Goal: Navigation & Orientation: Find specific page/section

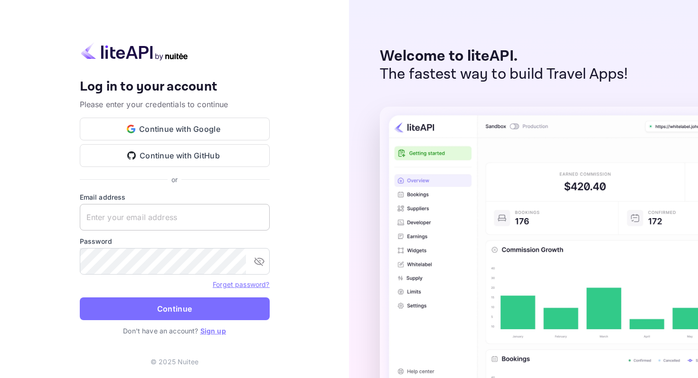
click at [187, 225] on input "text" at bounding box center [175, 217] width 190 height 27
type input "[EMAIL_ADDRESS][DOMAIN_NAME]"
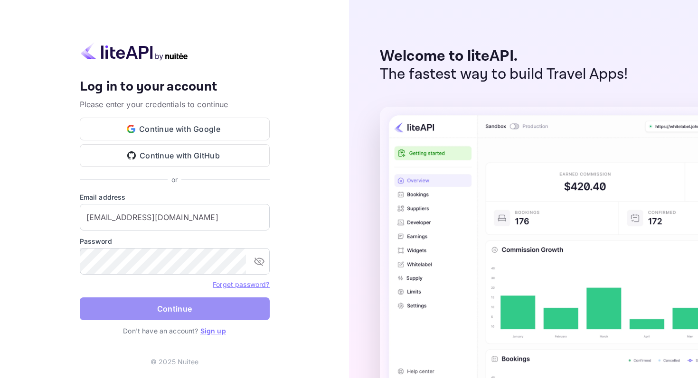
click at [213, 315] on button "Continue" at bounding box center [175, 309] width 190 height 23
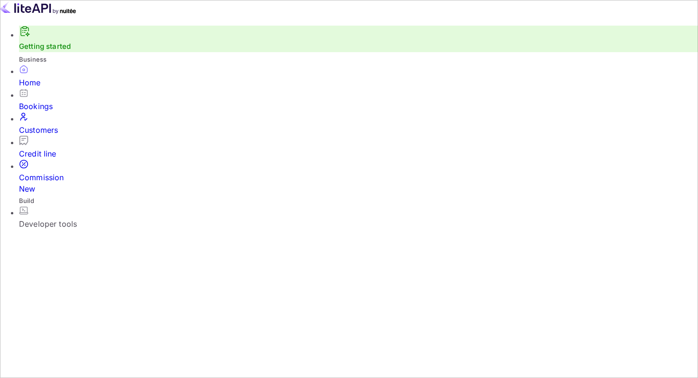
scroll to position [154, 178]
click at [73, 112] on div "Bookings" at bounding box center [358, 106] width 679 height 11
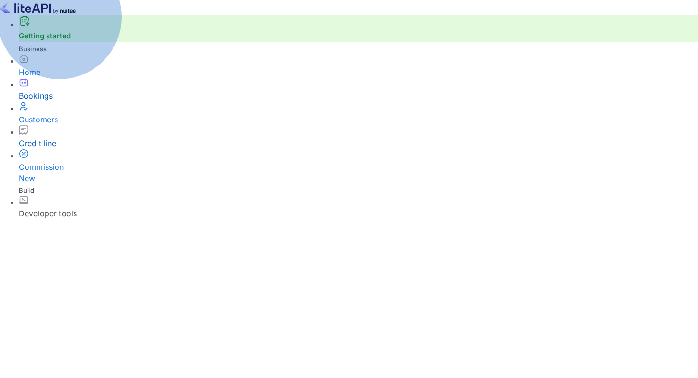
click at [65, 149] on div "Credit line" at bounding box center [358, 137] width 679 height 24
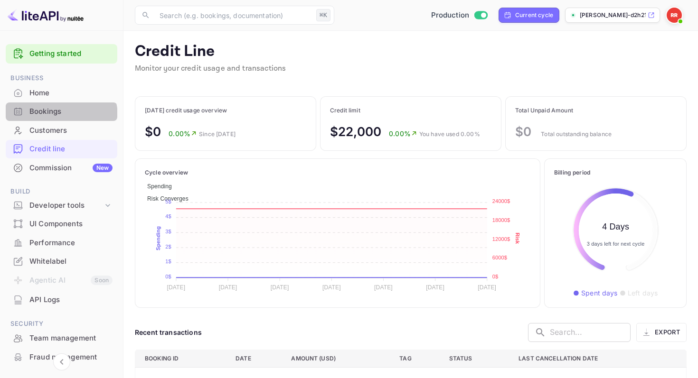
click at [57, 116] on div "Bookings" at bounding box center [70, 111] width 83 height 11
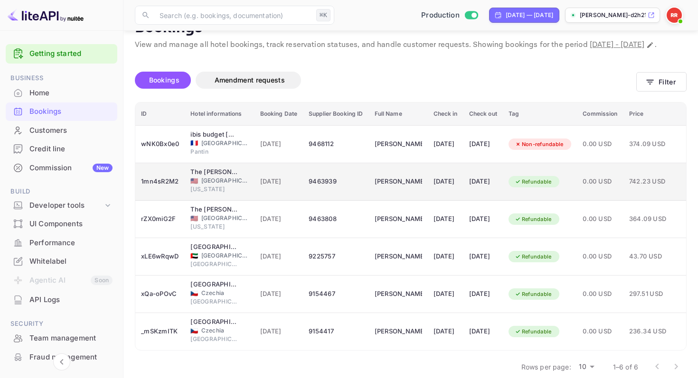
scroll to position [25, 0]
